Goal: Task Accomplishment & Management: Manage account settings

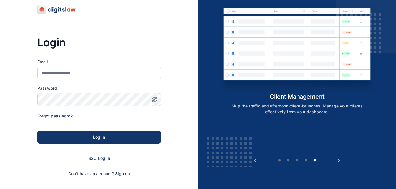
scroll to position [24, 0]
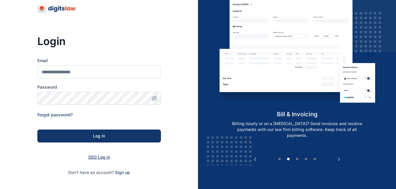
click at [104, 158] on span "SSO Log in" at bounding box center [99, 156] width 22 height 5
